Goal: Register for event/course

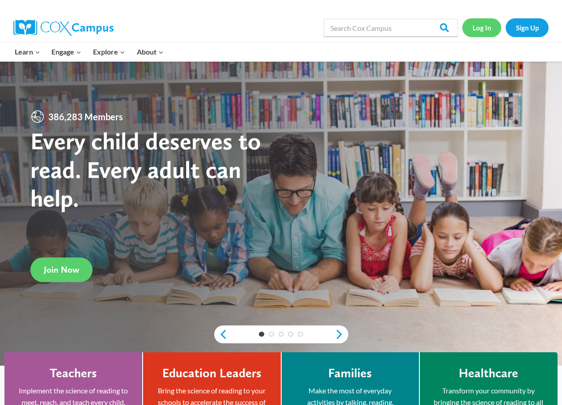
click at [485, 29] on link "Log In" at bounding box center [481, 27] width 39 height 18
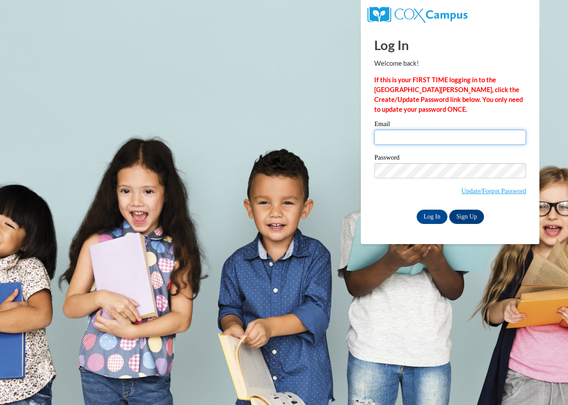
click at [395, 135] on input "Email" at bounding box center [450, 137] width 152 height 15
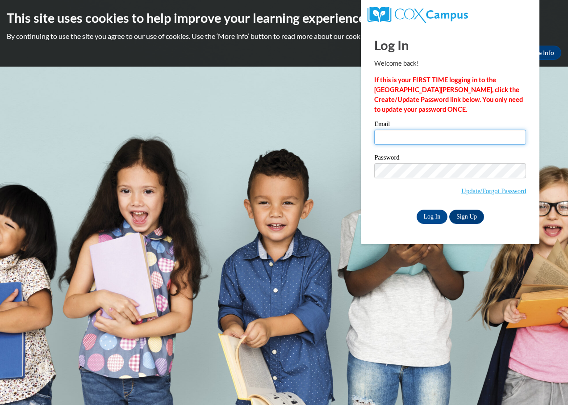
type input "[EMAIL_ADDRESS][DOMAIN_NAME]"
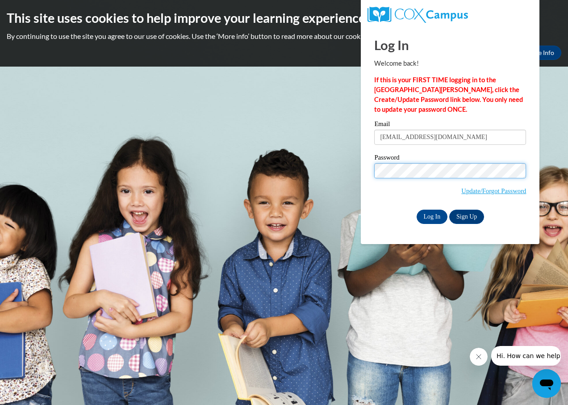
click at [417, 210] on input "Log In" at bounding box center [432, 217] width 31 height 14
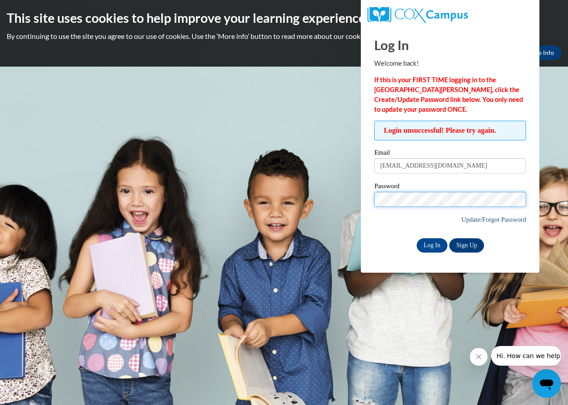
click at [417, 238] on input "Log In" at bounding box center [432, 245] width 31 height 14
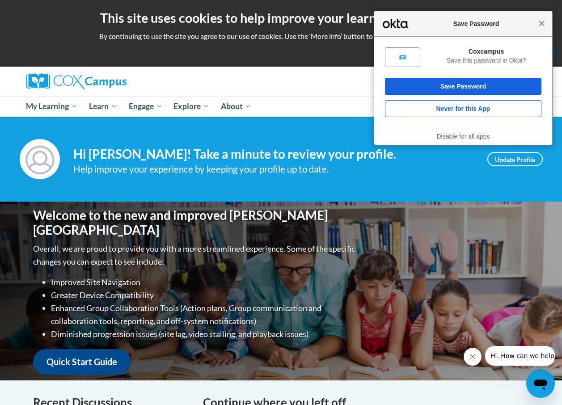
click at [540, 21] on span "Close" at bounding box center [541, 23] width 7 height 7
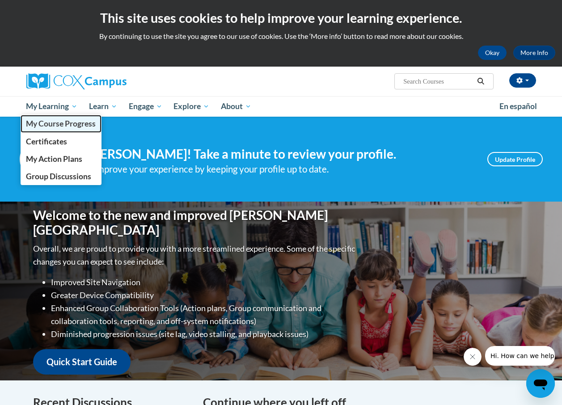
click at [72, 122] on span "My Course Progress" at bounding box center [61, 123] width 70 height 9
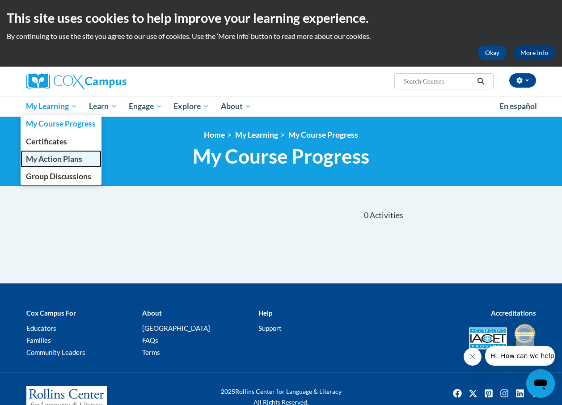
click at [62, 158] on span "My Action Plans" at bounding box center [54, 158] width 56 height 9
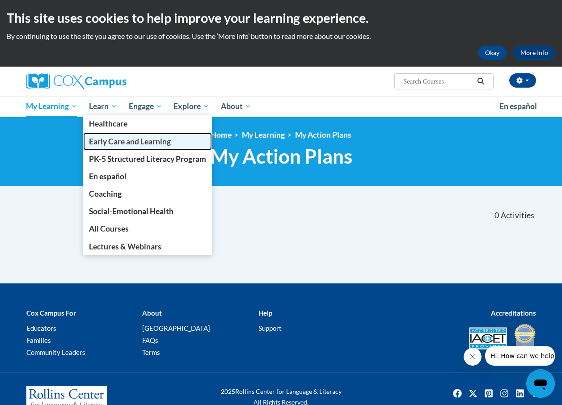
click at [115, 139] on span "Early Care and Learning" at bounding box center [130, 141] width 82 height 9
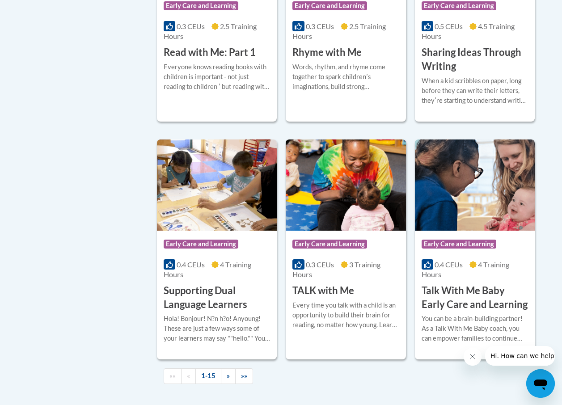
scroll to position [1206, 0]
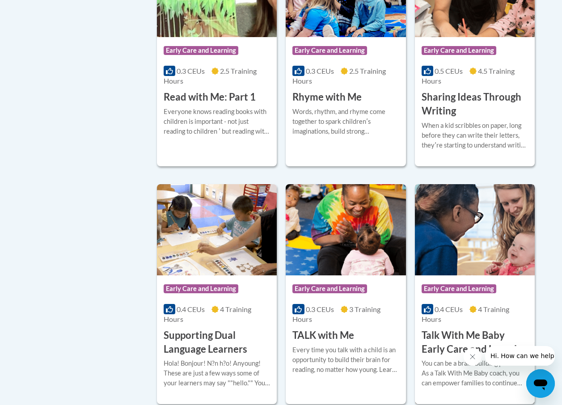
click at [441, 238] on img at bounding box center [475, 229] width 120 height 91
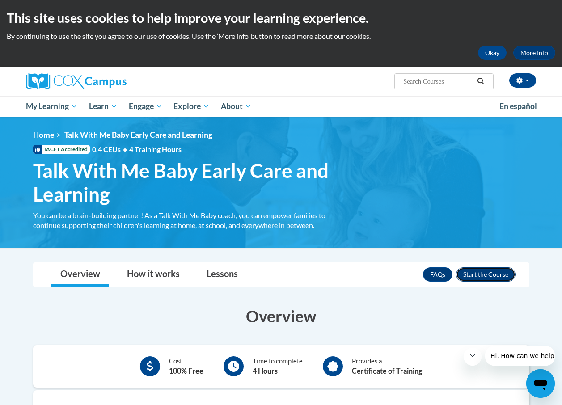
click at [489, 273] on button "Enroll" at bounding box center [485, 274] width 59 height 14
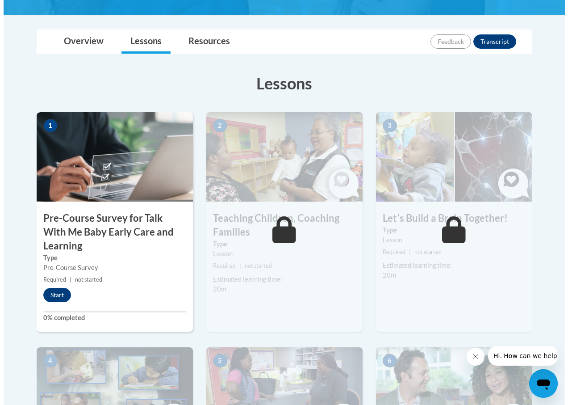
scroll to position [223, 0]
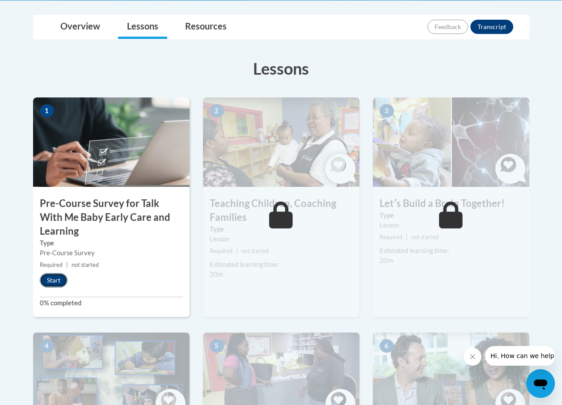
click at [56, 278] on button "Start" at bounding box center [54, 280] width 28 height 14
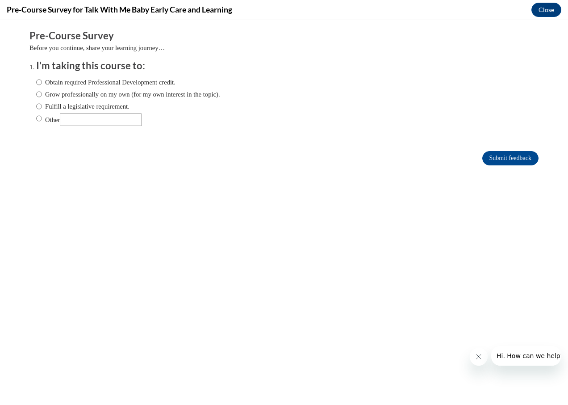
scroll to position [0, 0]
click at [36, 81] on input "Obtain required Professional Development credit." at bounding box center [39, 82] width 6 height 10
radio input "true"
click at [496, 159] on input "Submit feedback" at bounding box center [511, 158] width 56 height 14
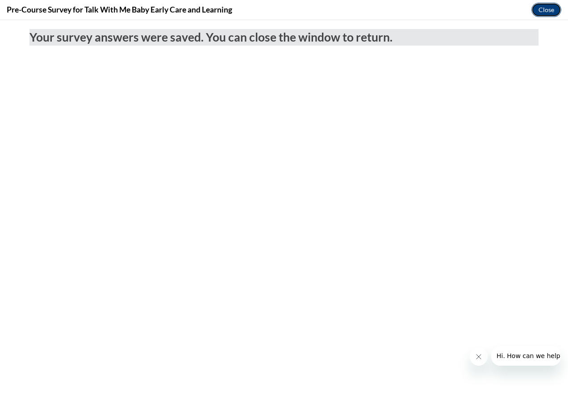
click at [542, 8] on button "Close" at bounding box center [547, 10] width 30 height 14
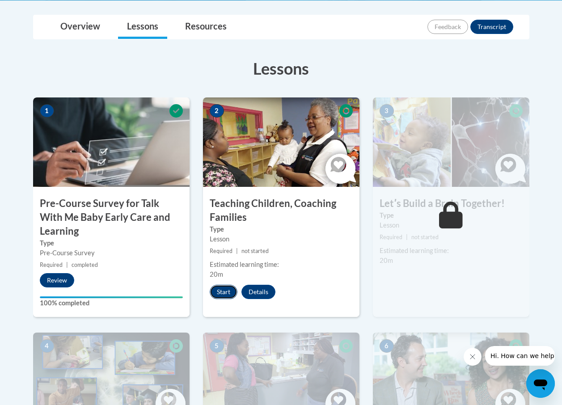
click at [227, 289] on button "Start" at bounding box center [224, 292] width 28 height 14
